Goal: Contribute content

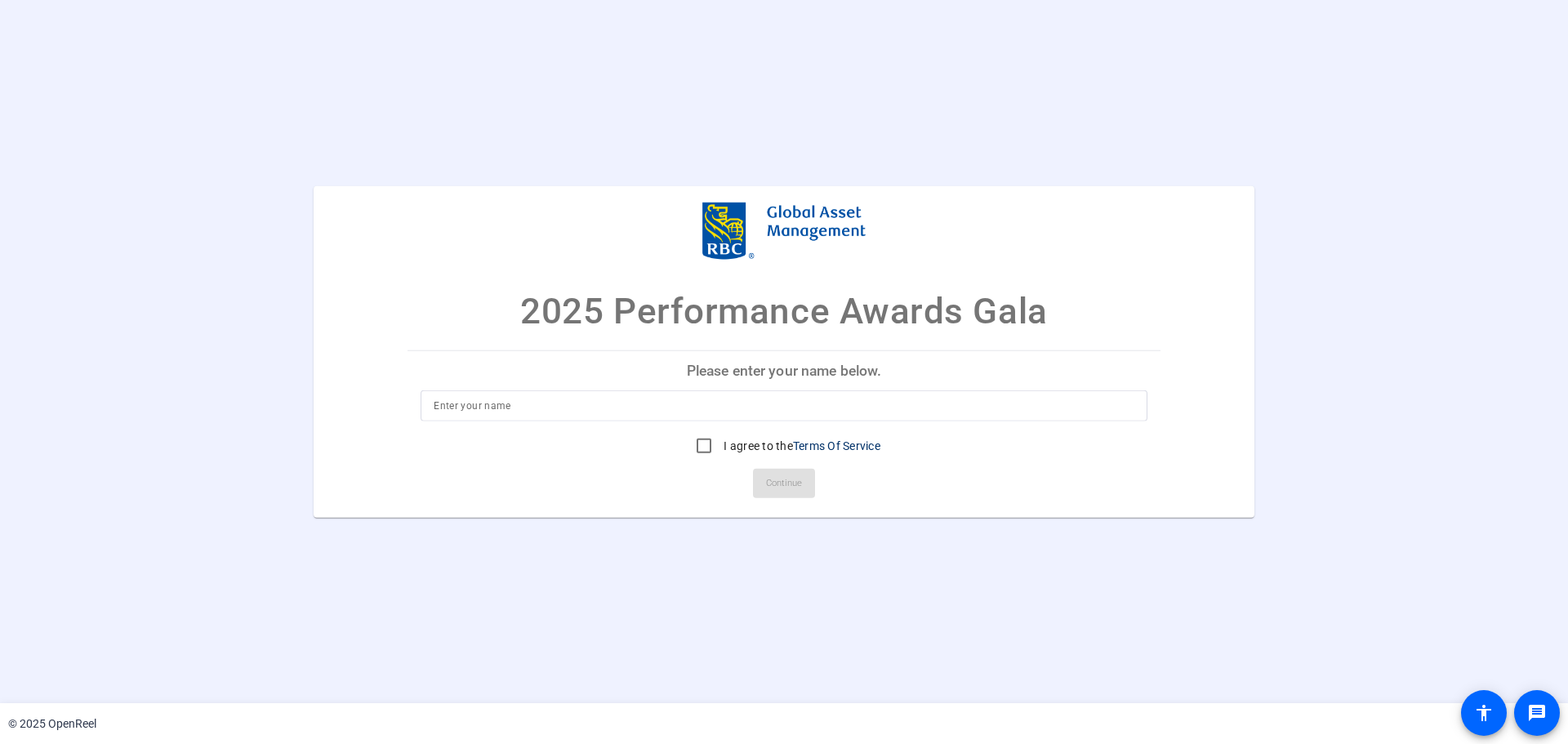
click at [636, 408] on input at bounding box center [784, 405] width 701 height 19
type input "[PERSON_NAME]"
click at [700, 438] on input "I agree to the Terms Of Service" at bounding box center [703, 445] width 33 height 33
checkbox input "true"
click at [784, 479] on span "Continue" at bounding box center [784, 483] width 36 height 24
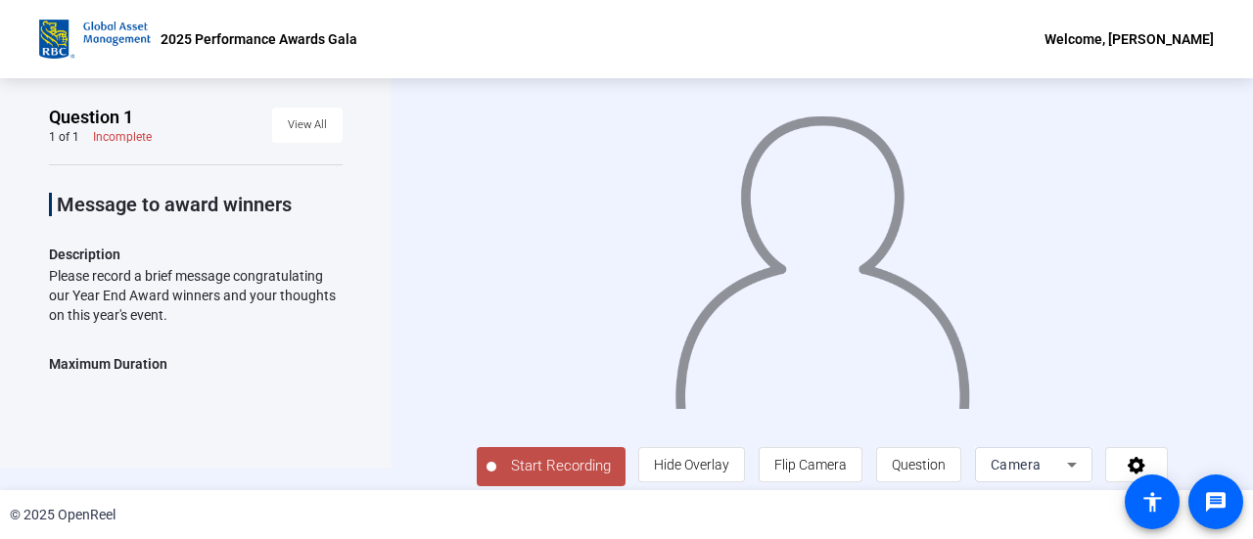
scroll to position [33, 0]
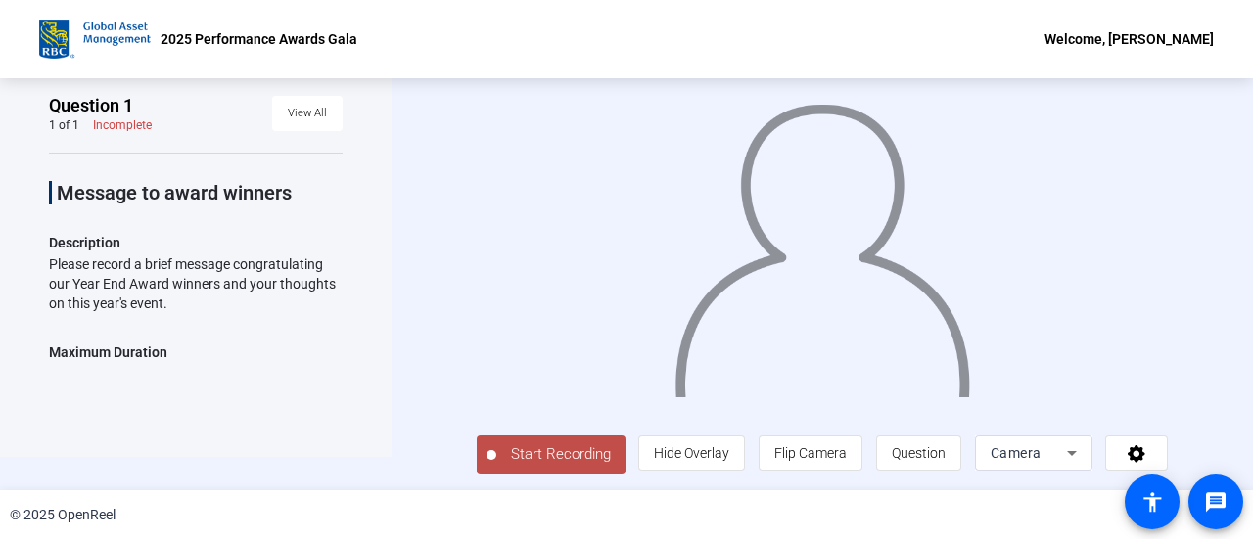
click at [575, 449] on span "Start Recording" at bounding box center [560, 454] width 129 height 23
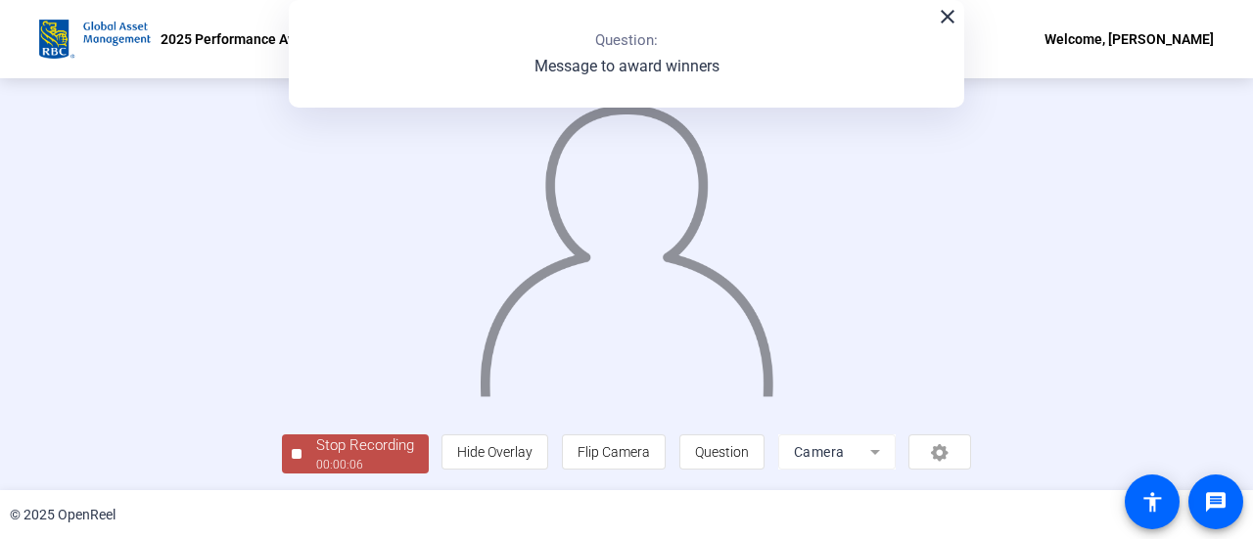
drag, startPoint x: 396, startPoint y: 448, endPoint x: 405, endPoint y: 436, distance: 15.5
click at [400, 442] on div "Stop Recording" at bounding box center [365, 446] width 98 height 23
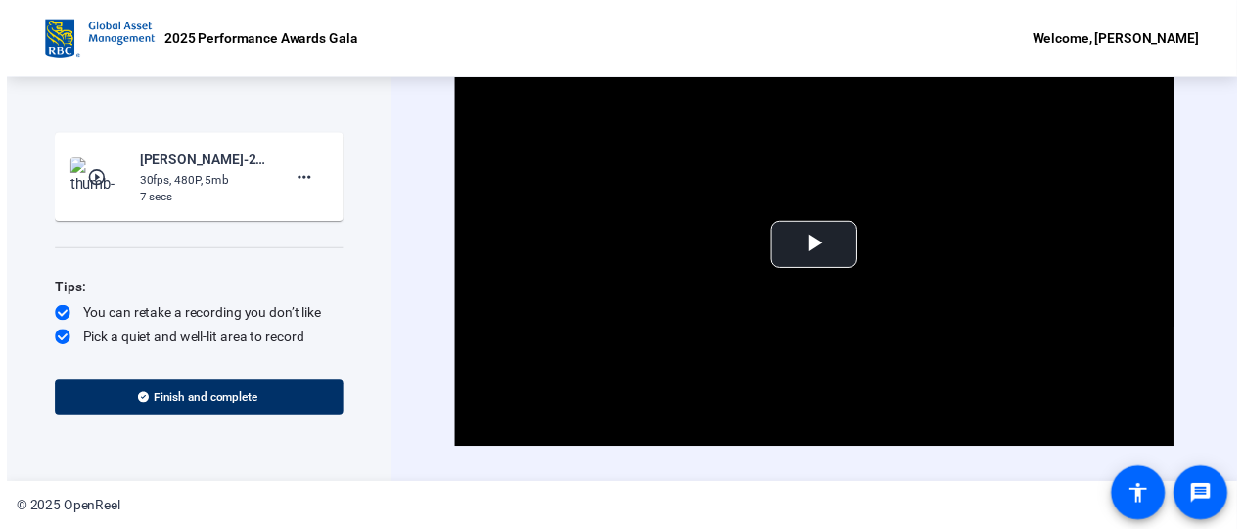
scroll to position [360, 0]
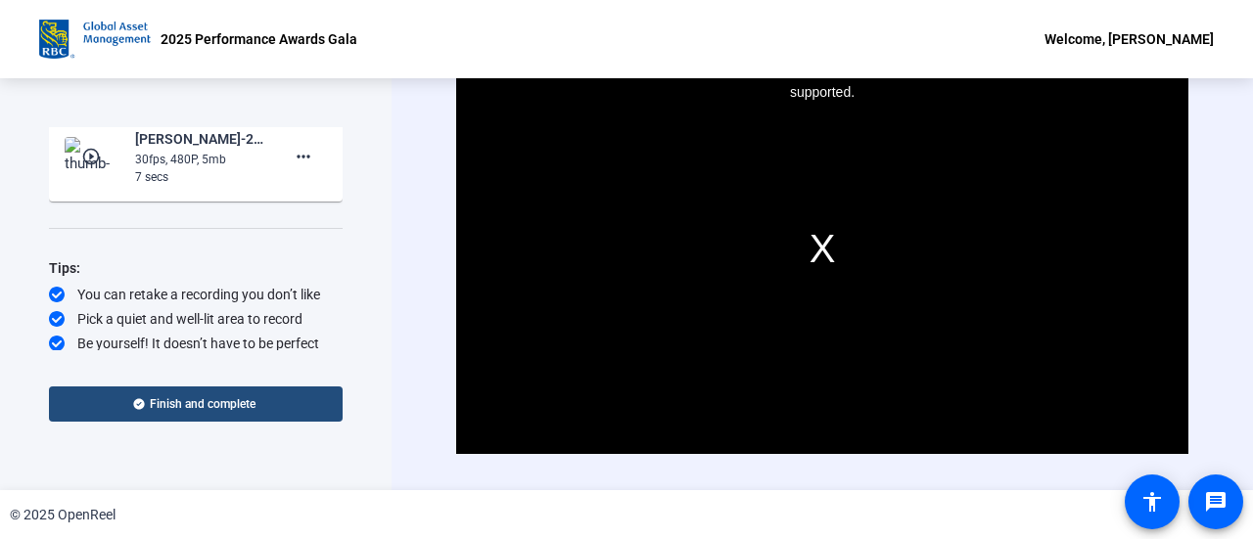
click at [229, 397] on span "Finish and complete" at bounding box center [203, 404] width 106 height 16
